Goal: Transaction & Acquisition: Book appointment/travel/reservation

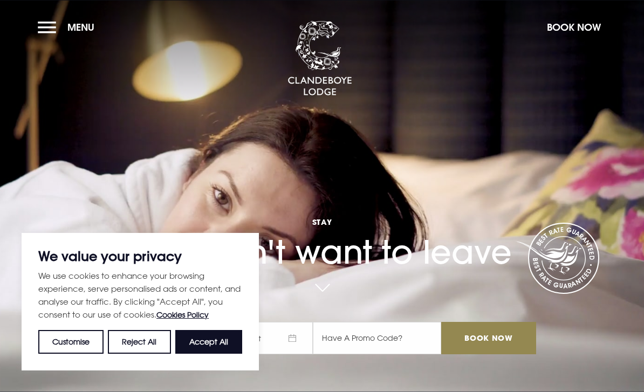
click at [211, 341] on button "Accept All" at bounding box center [208, 342] width 67 height 24
checkbox input "true"
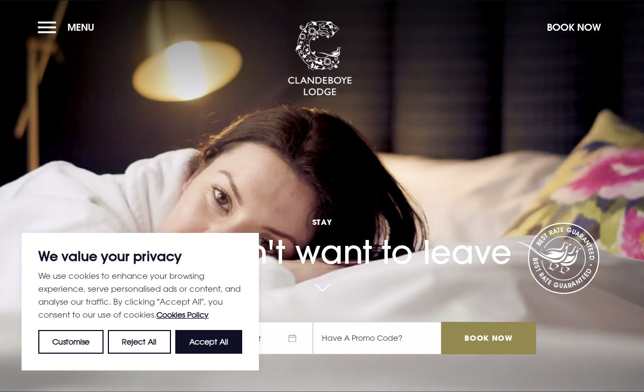
checkbox input "true"
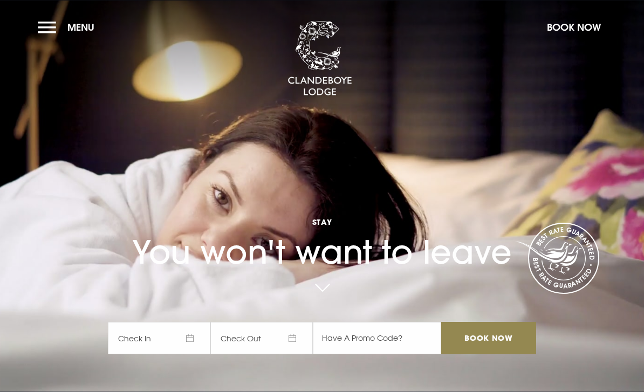
click at [55, 27] on button "Menu" at bounding box center [69, 27] width 62 height 23
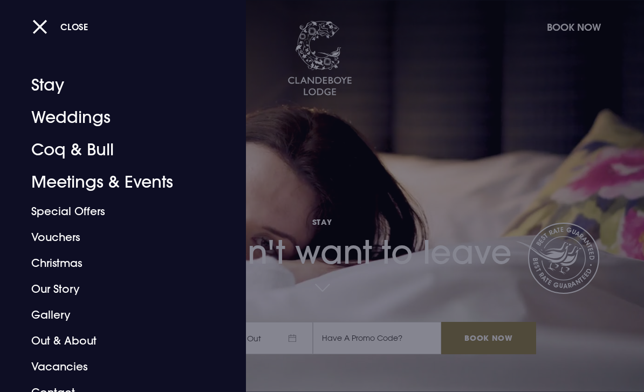
click at [49, 85] on link "Stay" at bounding box center [115, 85] width 169 height 32
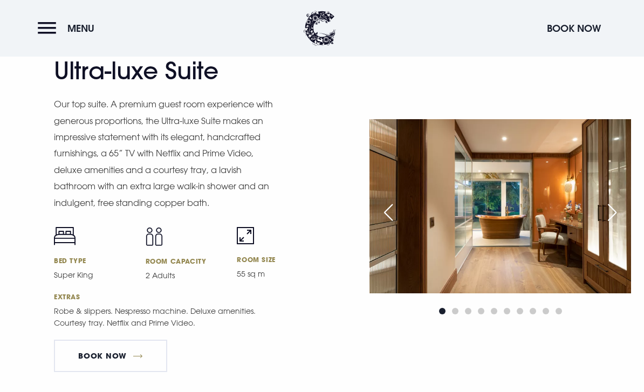
scroll to position [1454, 0]
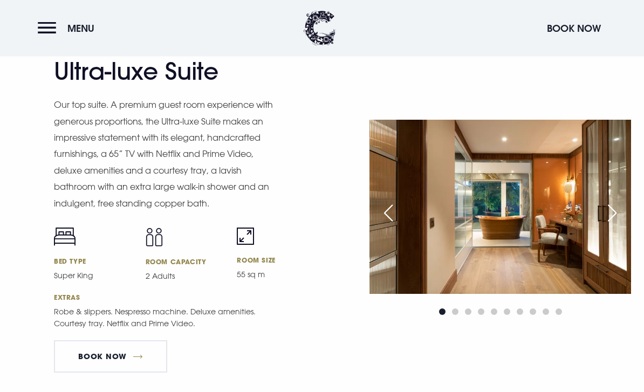
click at [611, 225] on div "Next slide" at bounding box center [612, 214] width 27 height 24
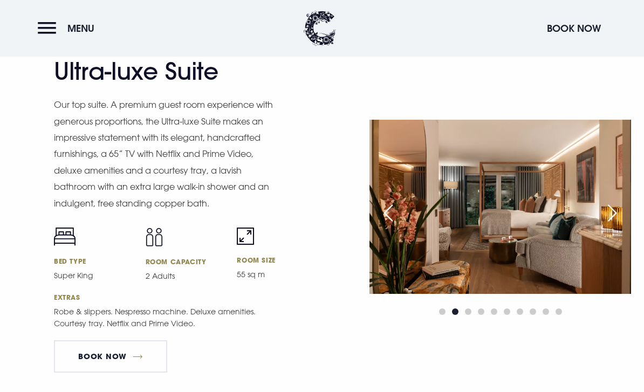
click at [610, 225] on div "Next slide" at bounding box center [612, 213] width 27 height 24
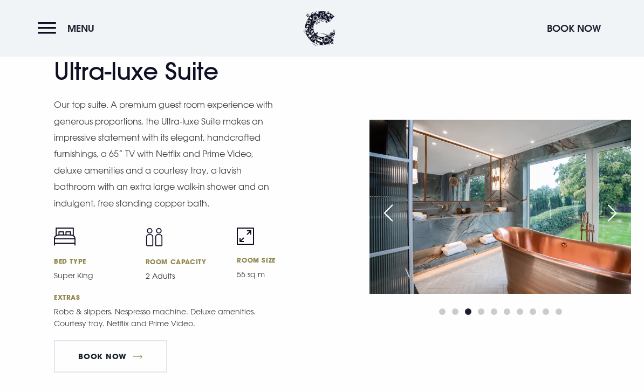
click at [611, 225] on div "Next slide" at bounding box center [612, 213] width 27 height 24
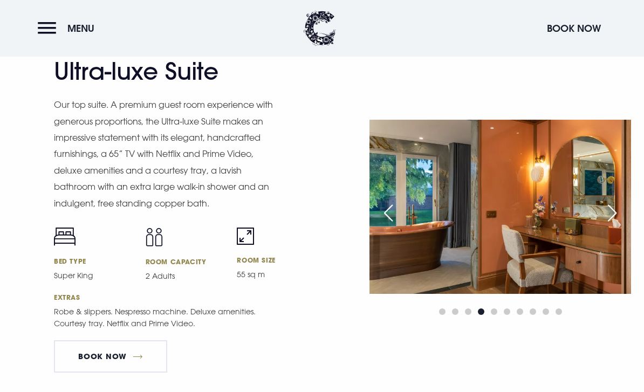
click at [609, 225] on div "Next slide" at bounding box center [612, 213] width 27 height 24
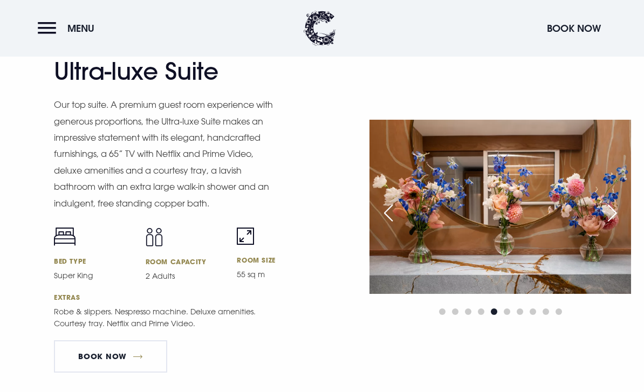
click at [611, 225] on div "Next slide" at bounding box center [612, 213] width 27 height 24
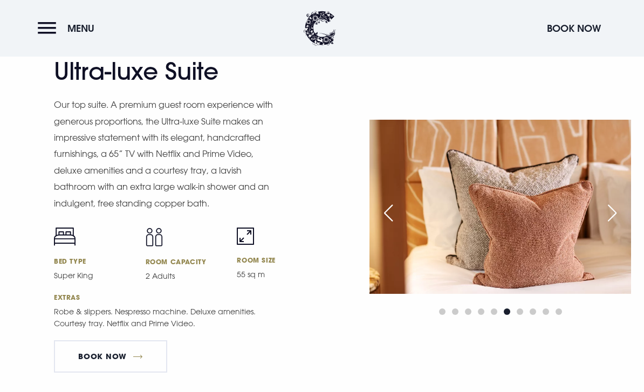
click at [612, 225] on div "Next slide" at bounding box center [612, 213] width 27 height 24
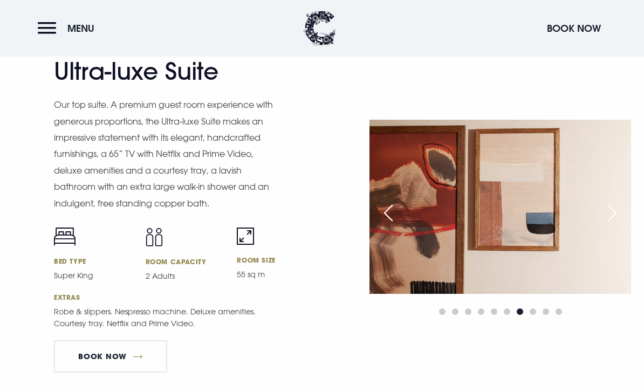
click at [609, 225] on div "Next slide" at bounding box center [612, 213] width 27 height 24
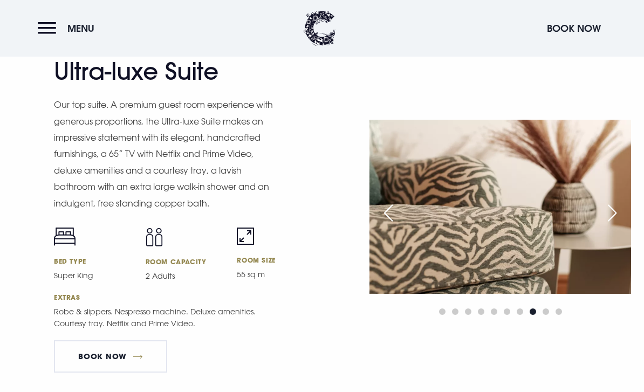
click at [611, 225] on div "Next slide" at bounding box center [612, 213] width 27 height 24
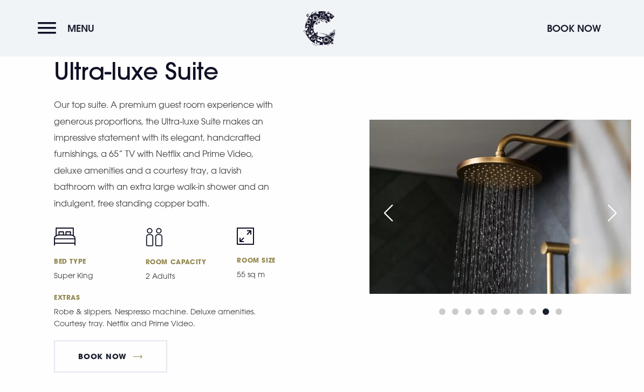
click at [607, 225] on div "Next slide" at bounding box center [612, 213] width 27 height 24
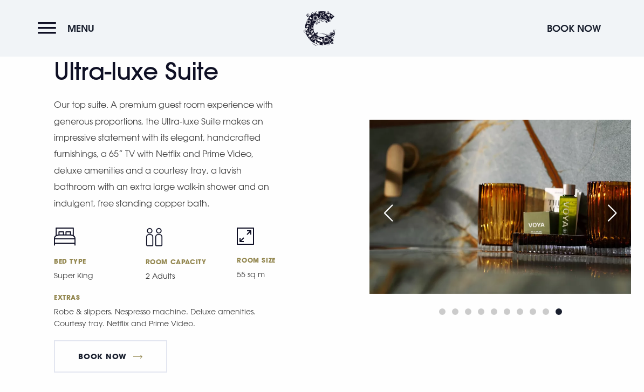
click at [608, 225] on div "Next slide" at bounding box center [612, 213] width 27 height 24
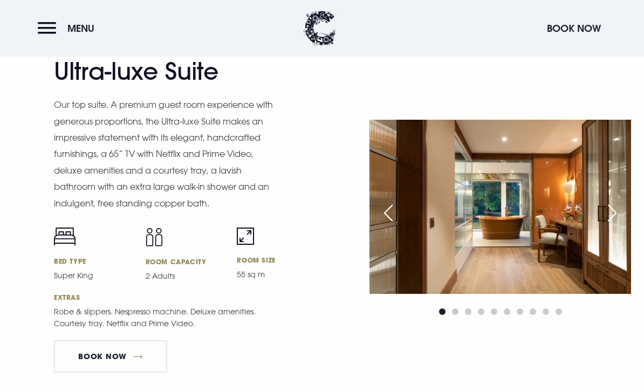
click at [611, 225] on div "Next slide" at bounding box center [612, 213] width 27 height 24
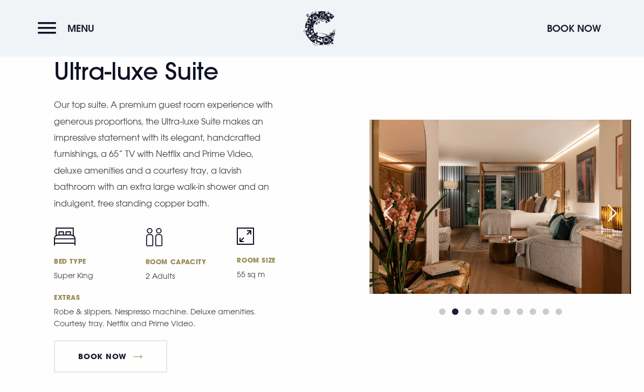
click at [607, 225] on div "Next slide" at bounding box center [612, 213] width 27 height 24
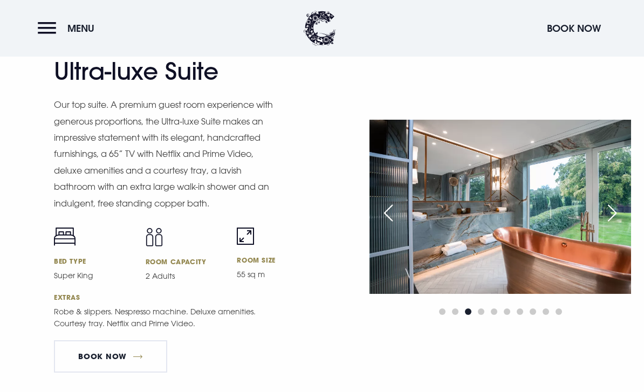
click at [611, 225] on div "Next slide" at bounding box center [612, 213] width 27 height 24
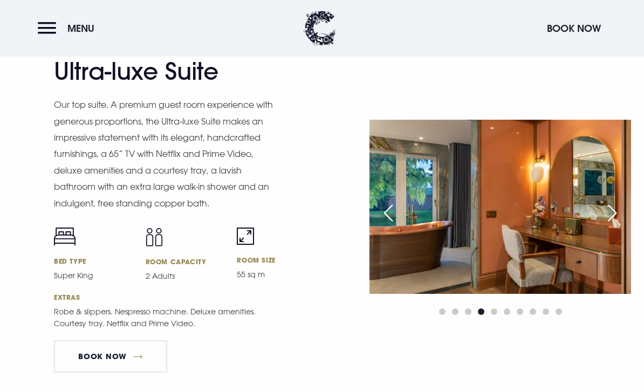
click at [611, 225] on div "Next slide" at bounding box center [612, 213] width 27 height 24
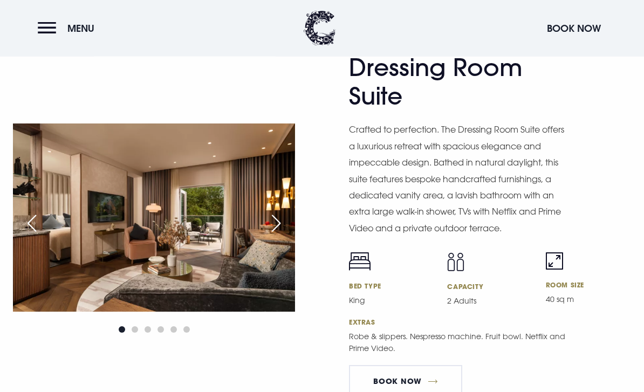
scroll to position [1840, 0]
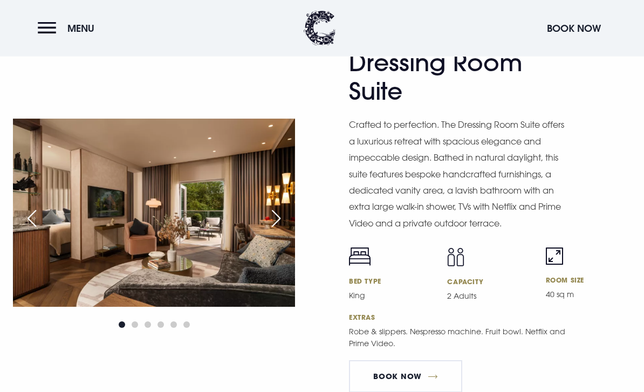
click at [274, 231] on div "Next slide" at bounding box center [276, 219] width 27 height 24
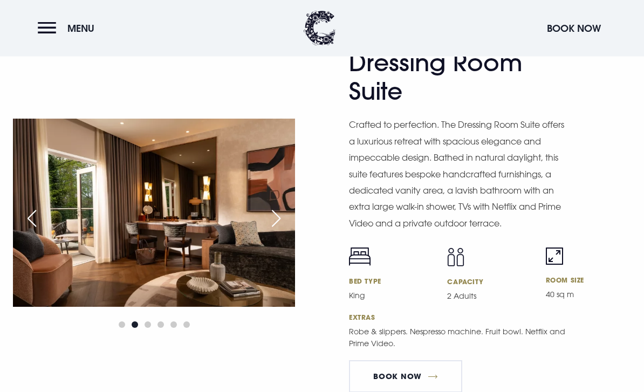
scroll to position [1841, 0]
click at [277, 230] on div "Next slide" at bounding box center [276, 219] width 27 height 24
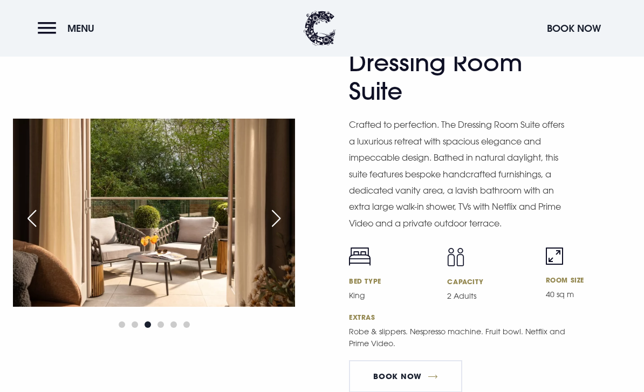
click at [274, 230] on div "Next slide" at bounding box center [276, 219] width 27 height 24
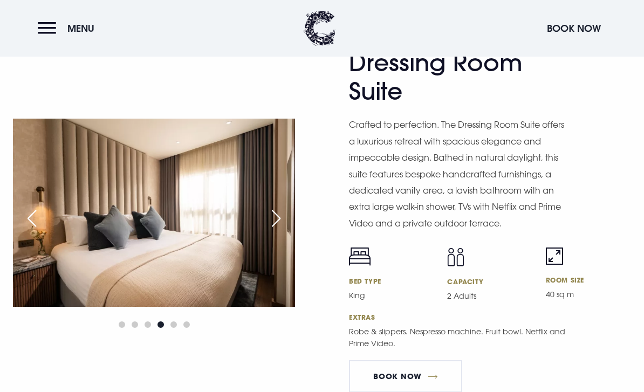
click at [276, 230] on div "Next slide" at bounding box center [276, 219] width 27 height 24
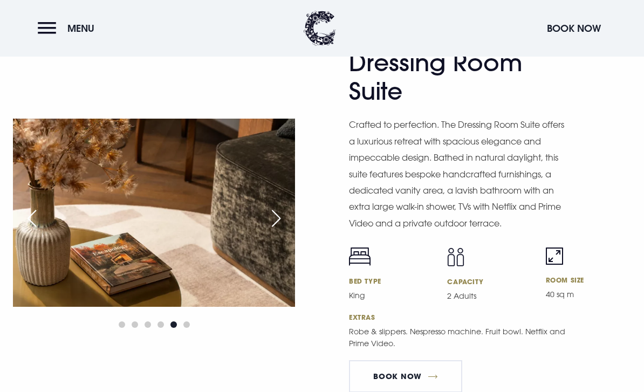
click at [273, 230] on div "Next slide" at bounding box center [276, 219] width 27 height 24
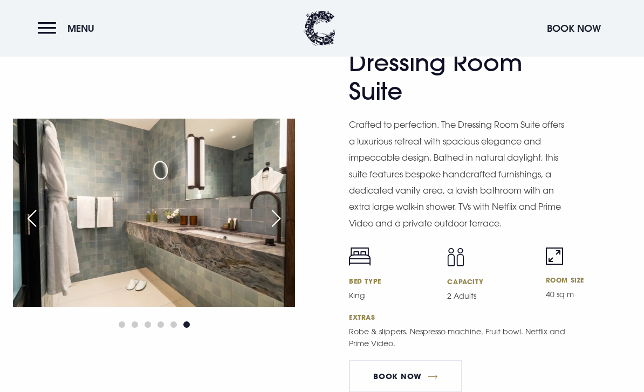
click at [271, 230] on div "Next slide" at bounding box center [276, 219] width 27 height 24
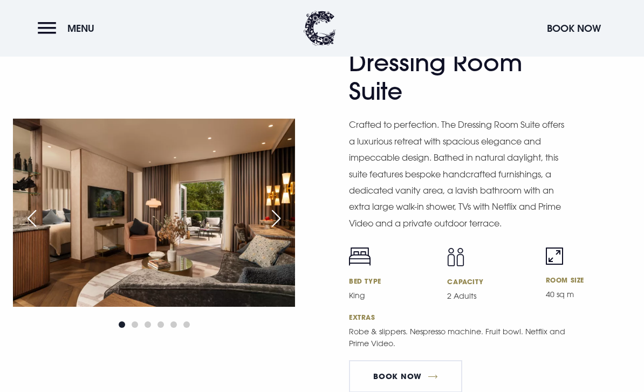
click at [271, 230] on div "Next slide" at bounding box center [276, 219] width 27 height 24
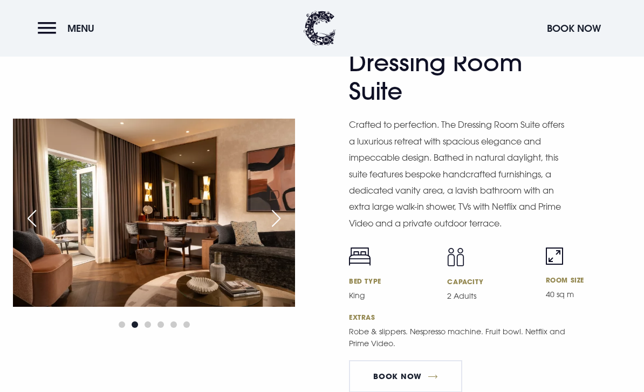
click at [277, 230] on div "Next slide" at bounding box center [276, 219] width 27 height 24
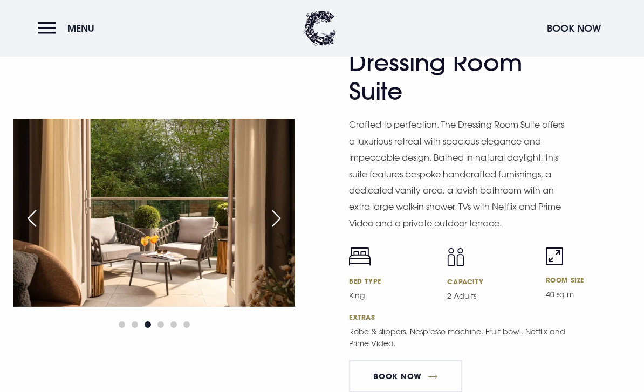
click at [273, 230] on div "Next slide" at bounding box center [276, 219] width 27 height 24
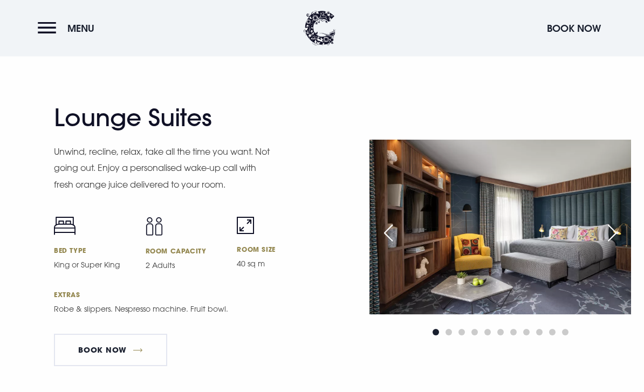
scroll to position [2193, 0]
click at [620, 244] on div "Next slide" at bounding box center [612, 233] width 27 height 24
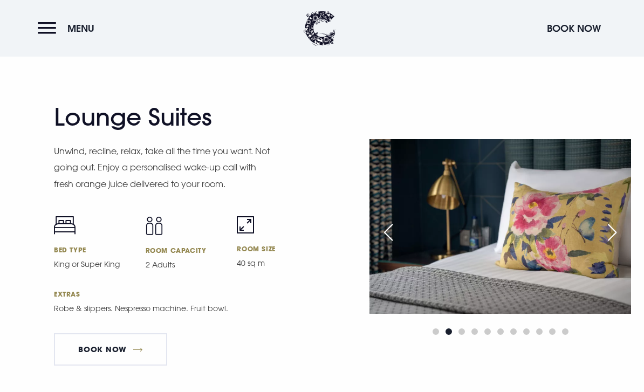
click at [611, 244] on div "Next slide" at bounding box center [612, 233] width 27 height 24
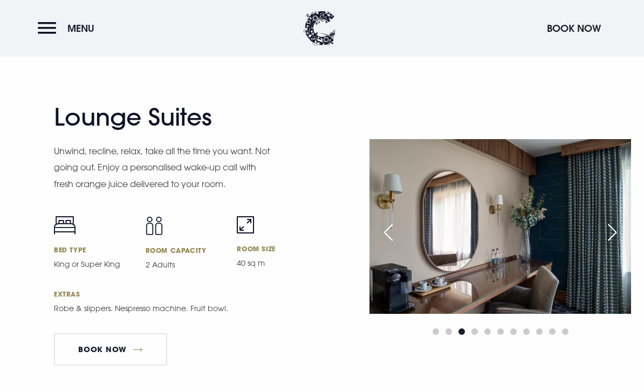
click at [613, 244] on div "Next slide" at bounding box center [612, 233] width 27 height 24
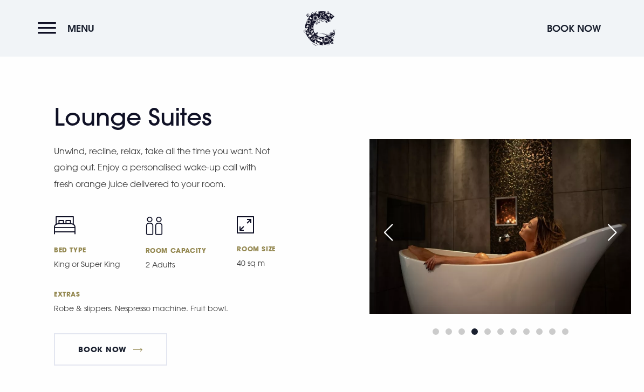
click at [612, 244] on div "Next slide" at bounding box center [612, 233] width 27 height 24
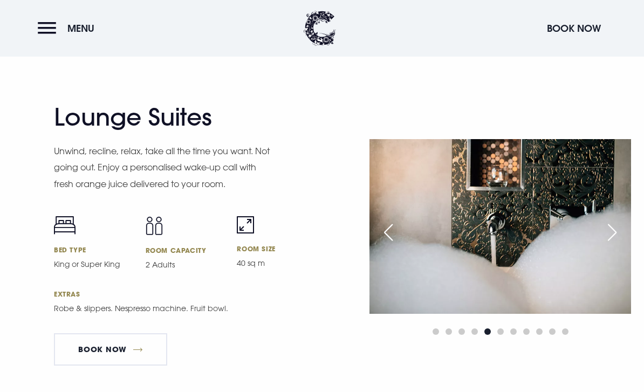
click at [614, 244] on div "Next slide" at bounding box center [612, 233] width 27 height 24
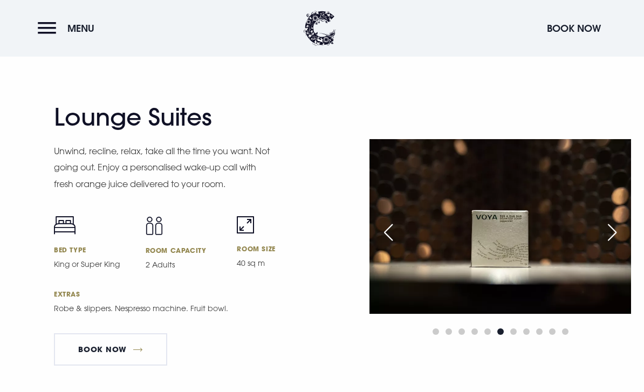
click at [609, 244] on div "Next slide" at bounding box center [612, 233] width 27 height 24
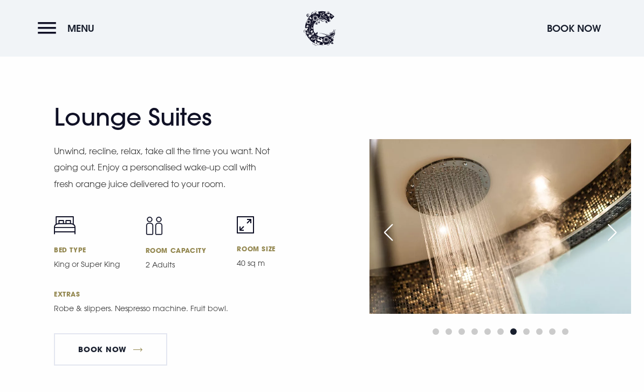
click at [612, 244] on div "Next slide" at bounding box center [612, 233] width 27 height 24
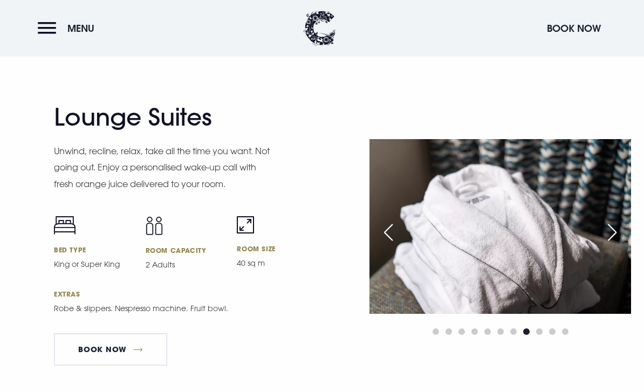
click at [609, 244] on div "Next slide" at bounding box center [612, 233] width 27 height 24
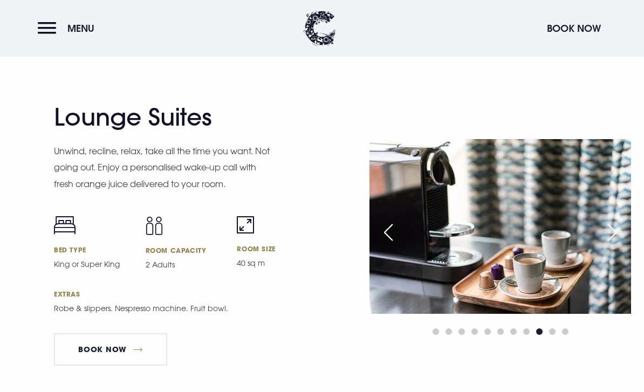
click at [612, 244] on div "Next slide" at bounding box center [612, 233] width 27 height 24
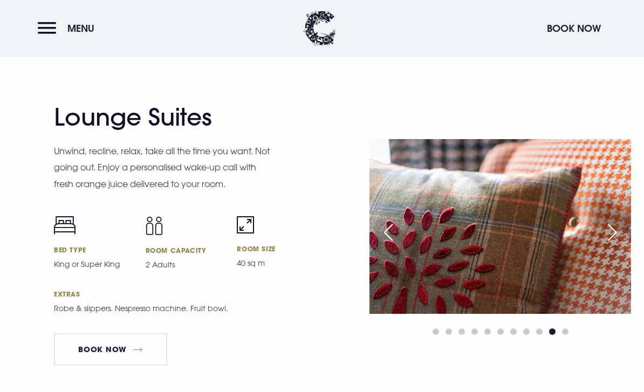
click at [614, 244] on div "Next slide" at bounding box center [612, 233] width 27 height 24
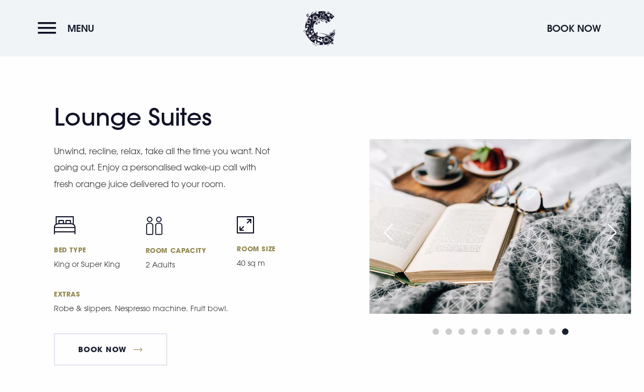
click at [612, 244] on div "Next slide" at bounding box center [612, 233] width 27 height 24
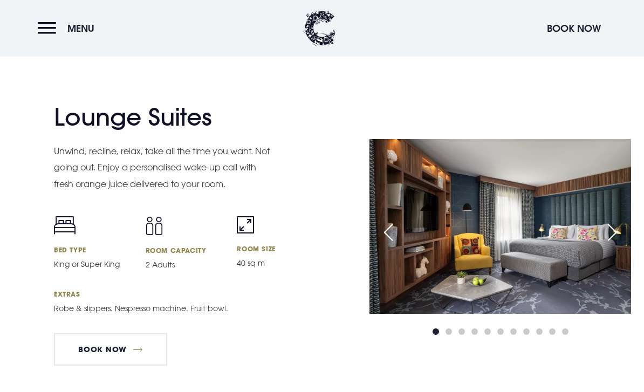
click at [613, 244] on div "Next slide" at bounding box center [612, 233] width 27 height 24
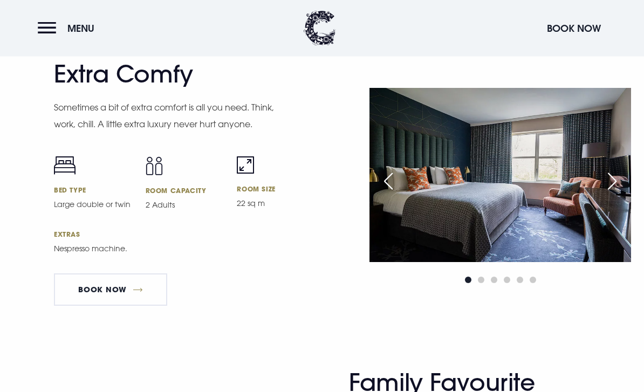
scroll to position [2889, 0]
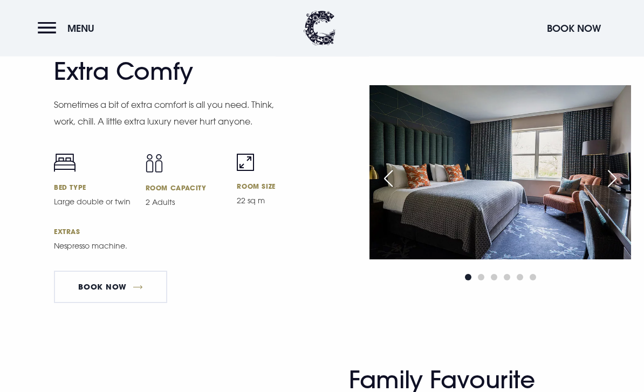
click at [613, 191] on div "Next slide" at bounding box center [612, 179] width 27 height 24
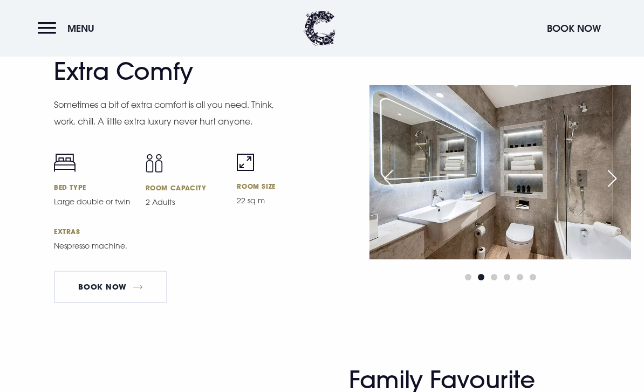
click at [612, 190] on div "Next slide" at bounding box center [612, 179] width 27 height 24
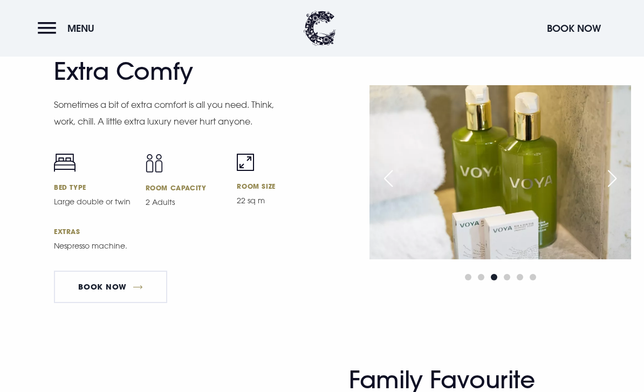
click at [614, 190] on div "Next slide" at bounding box center [612, 179] width 27 height 24
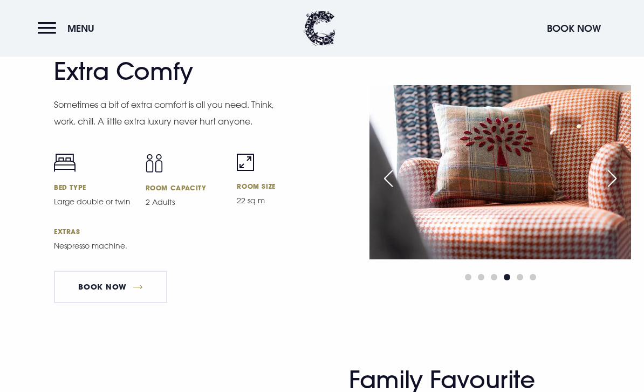
click at [615, 190] on div "Next slide" at bounding box center [612, 179] width 27 height 24
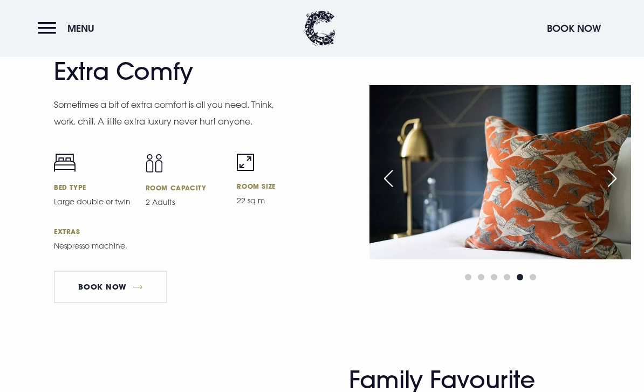
click at [613, 190] on div "Next slide" at bounding box center [612, 179] width 27 height 24
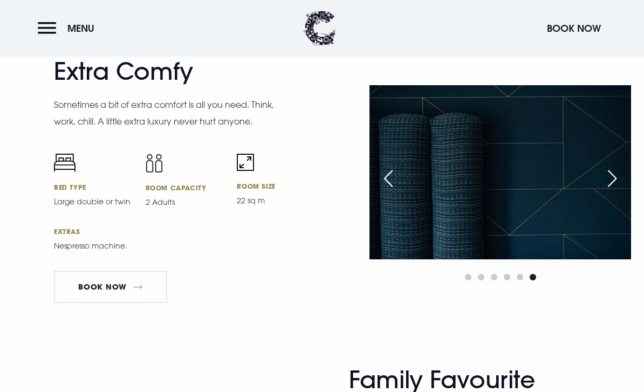
click at [614, 190] on div "Next slide" at bounding box center [612, 179] width 27 height 24
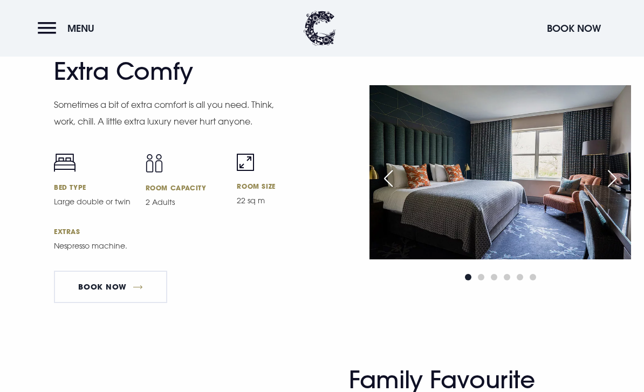
click at [613, 190] on div "Next slide" at bounding box center [612, 179] width 27 height 24
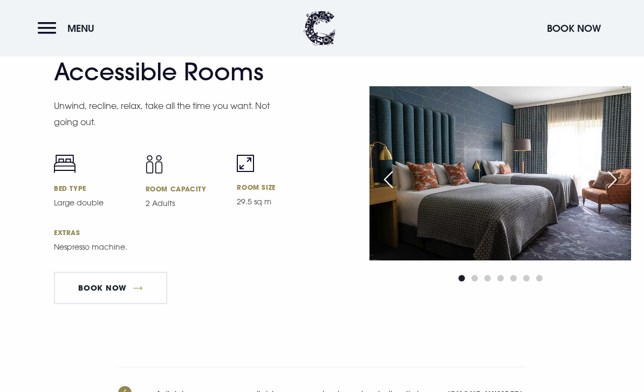
scroll to position [3523, 0]
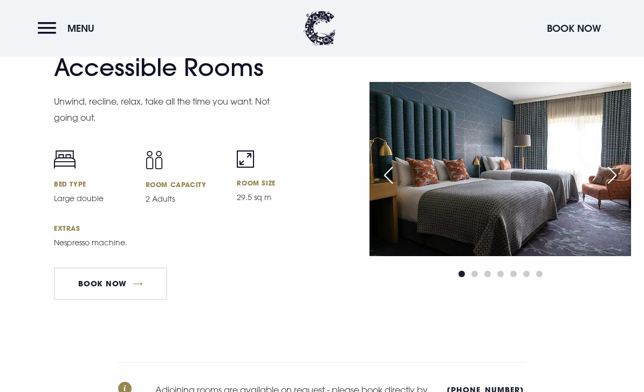
click at [607, 236] on img at bounding box center [500, 169] width 262 height 174
click at [611, 187] on div "Next slide" at bounding box center [612, 175] width 27 height 24
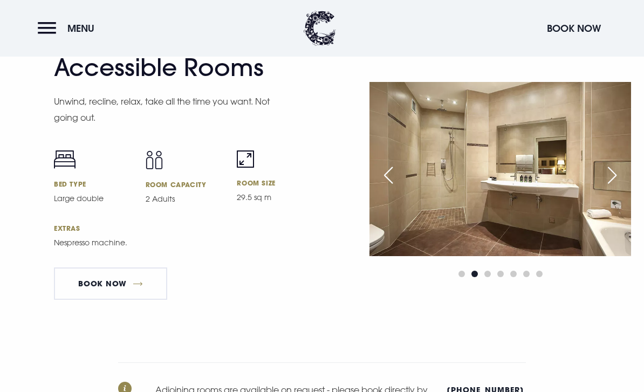
click at [610, 187] on div "Next slide" at bounding box center [612, 175] width 27 height 24
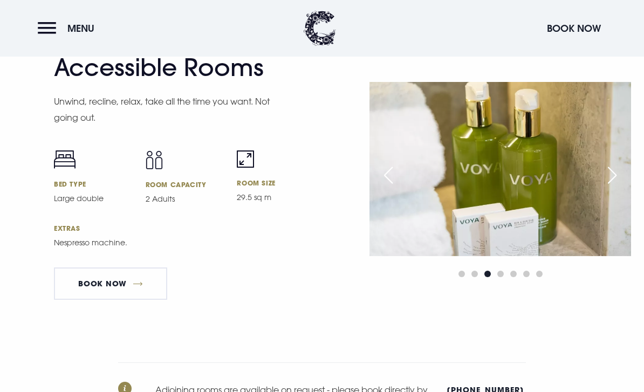
click at [611, 187] on div "Next slide" at bounding box center [612, 175] width 27 height 24
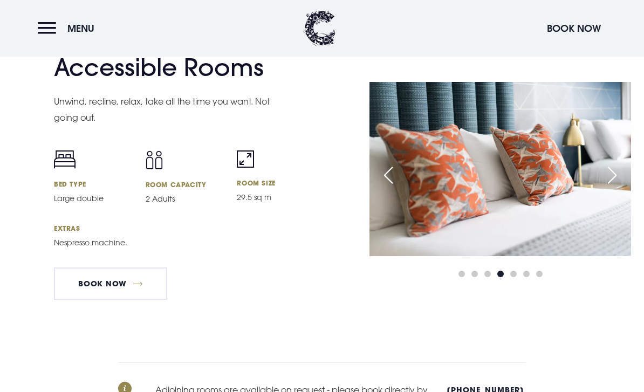
click at [609, 187] on div "Next slide" at bounding box center [612, 175] width 27 height 24
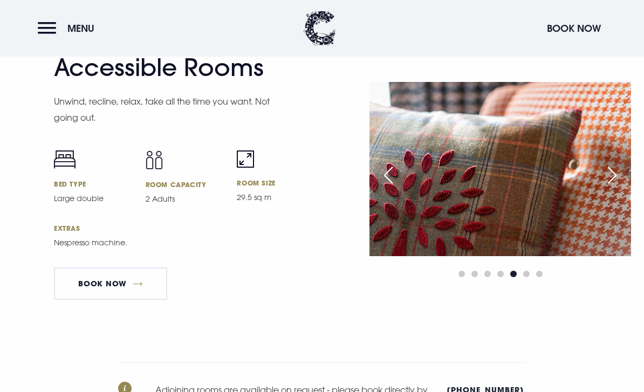
click at [609, 187] on div "Next slide" at bounding box center [612, 175] width 27 height 24
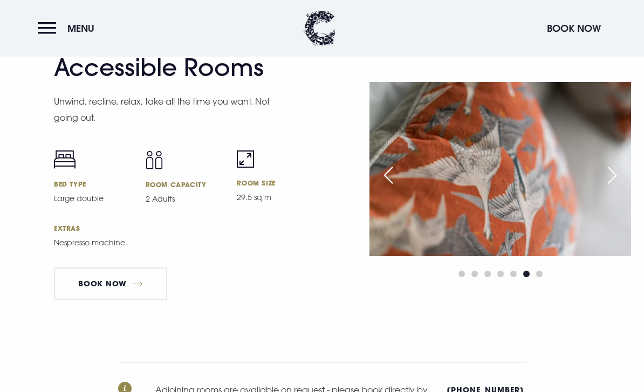
click at [609, 187] on div "Next slide" at bounding box center [612, 175] width 27 height 24
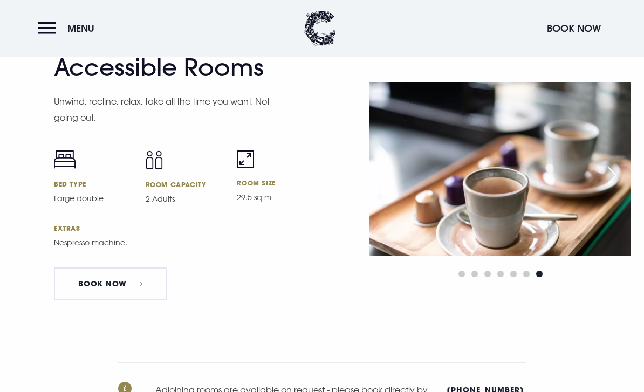
click at [611, 187] on div "Next slide" at bounding box center [612, 175] width 27 height 24
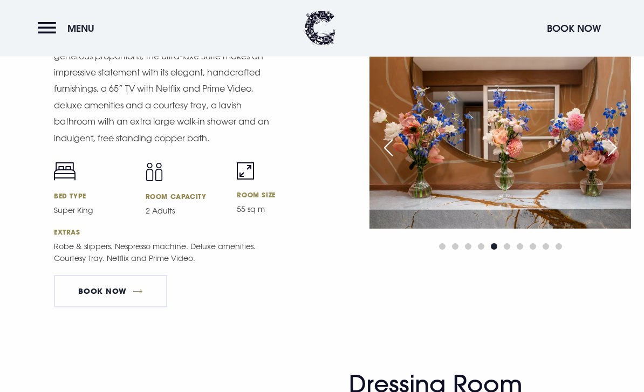
scroll to position [1519, 0]
click at [109, 307] on link "Book Now" at bounding box center [110, 291] width 113 height 32
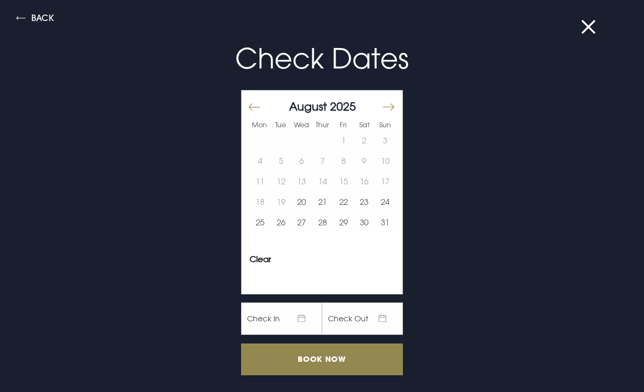
click at [393, 100] on button "Move forward to switch to the next month." at bounding box center [387, 106] width 13 height 23
click at [391, 102] on button "Move forward to switch to the next month." at bounding box center [387, 106] width 13 height 23
click at [348, 159] on button "10" at bounding box center [343, 161] width 21 height 20
click at [393, 159] on button "12" at bounding box center [384, 161] width 21 height 20
click at [265, 364] on input "Book Now" at bounding box center [322, 360] width 162 height 32
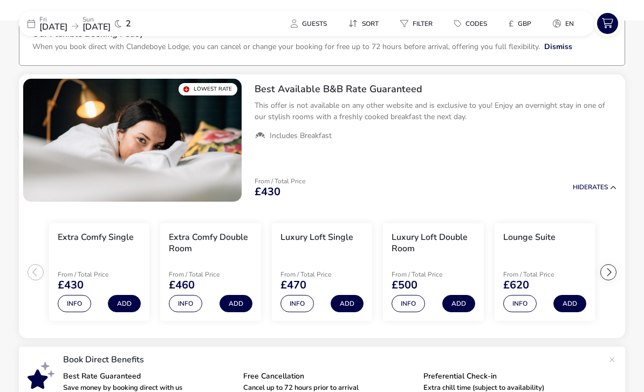
scroll to position [84, 0]
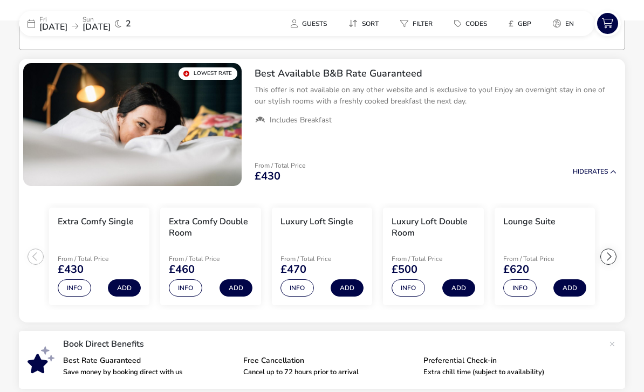
click at [607, 258] on div at bounding box center [608, 257] width 16 height 16
click at [607, 252] on ul "Extra Comfy Single From / Total Price £430 Info Add Extra Comfy Double Room Fro…" at bounding box center [322, 256] width 606 height 133
